Goal: Information Seeking & Learning: Learn about a topic

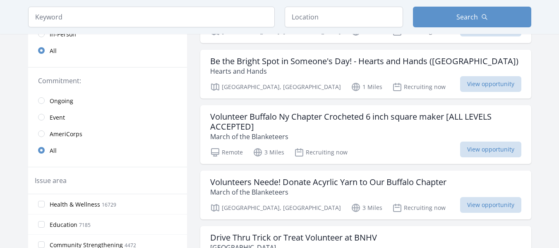
scroll to position [82, 0]
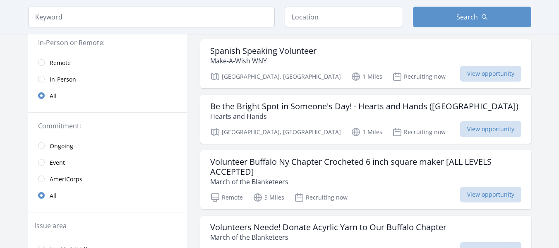
click at [64, 67] on link "Remote" at bounding box center [107, 62] width 159 height 17
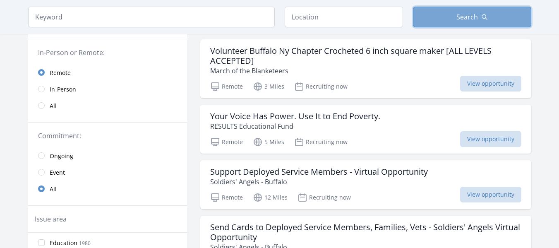
click at [483, 17] on icon "button" at bounding box center [485, 17] width 7 height 7
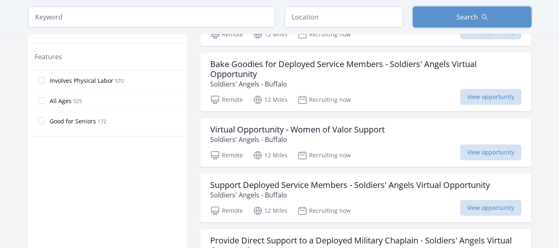
scroll to position [433, 0]
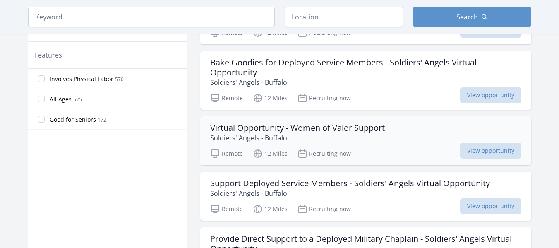
click at [353, 128] on h3 "Virtual Opportunity - Women of Valor Support" at bounding box center [297, 128] width 175 height 10
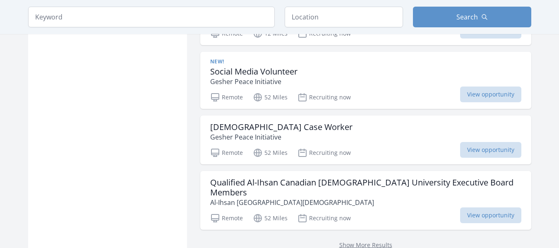
scroll to position [1094, 0]
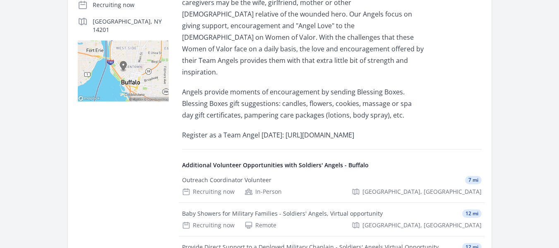
scroll to position [222, 0]
